Goal: Information Seeking & Learning: Learn about a topic

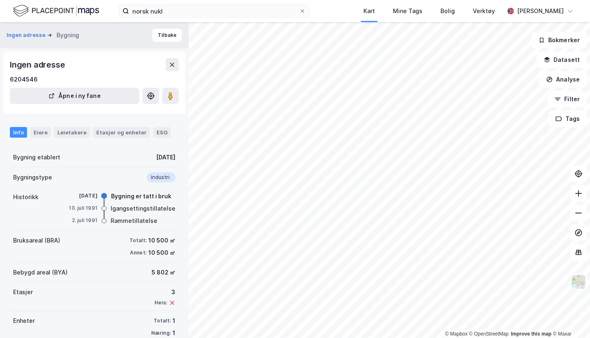
drag, startPoint x: 168, startPoint y: 100, endPoint x: 176, endPoint y: 106, distance: 10.2
click at [168, 100] on image at bounding box center [170, 96] width 5 height 8
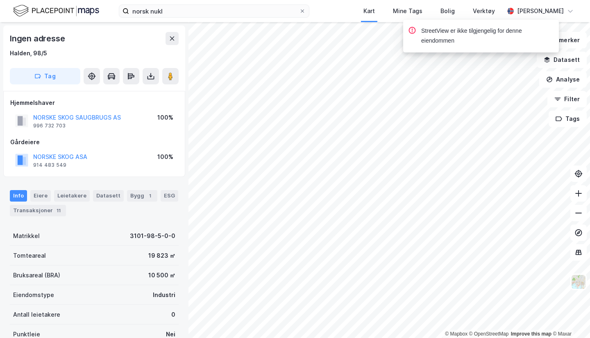
click at [168, 76] on image at bounding box center [170, 76] width 5 height 8
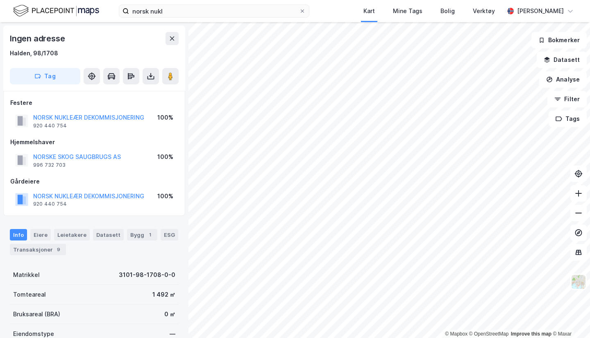
click at [170, 74] on image at bounding box center [170, 76] width 5 height 8
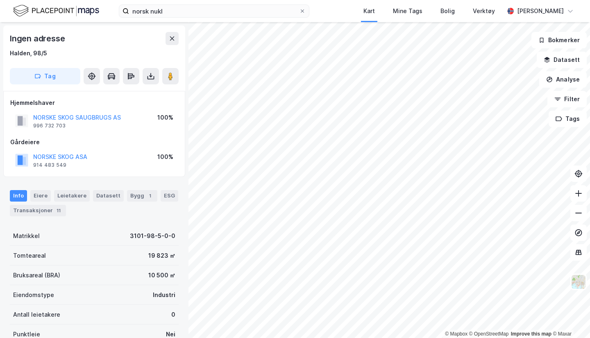
click at [167, 73] on icon at bounding box center [170, 76] width 8 height 8
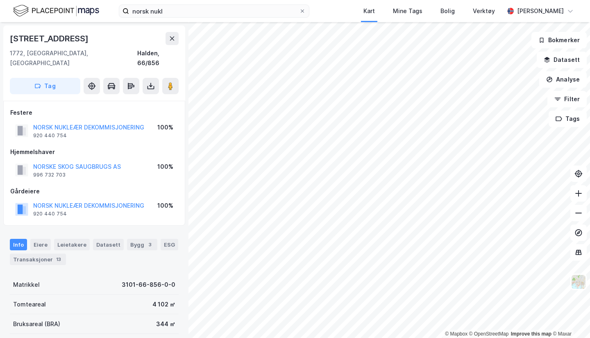
click at [170, 82] on image at bounding box center [170, 86] width 5 height 8
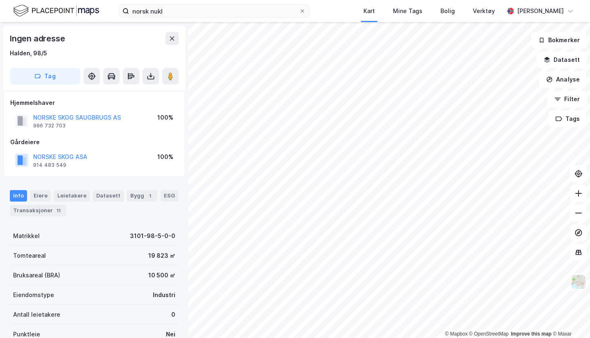
click at [581, 280] on img at bounding box center [579, 282] width 16 height 16
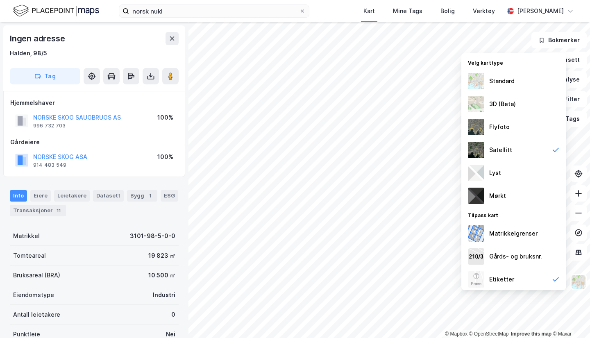
click at [506, 134] on div "Flyfoto" at bounding box center [514, 127] width 105 height 23
click at [489, 146] on div "Satellitt" at bounding box center [514, 150] width 105 height 23
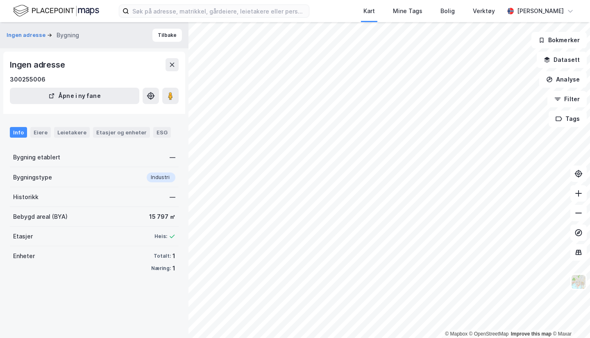
click at [155, 305] on div "Ingen adresse Bygning Tilbake Ingen adresse 300255006 Åpne i ny fane Info Eiere…" at bounding box center [94, 180] width 189 height 316
